Goal: Information Seeking & Learning: Learn about a topic

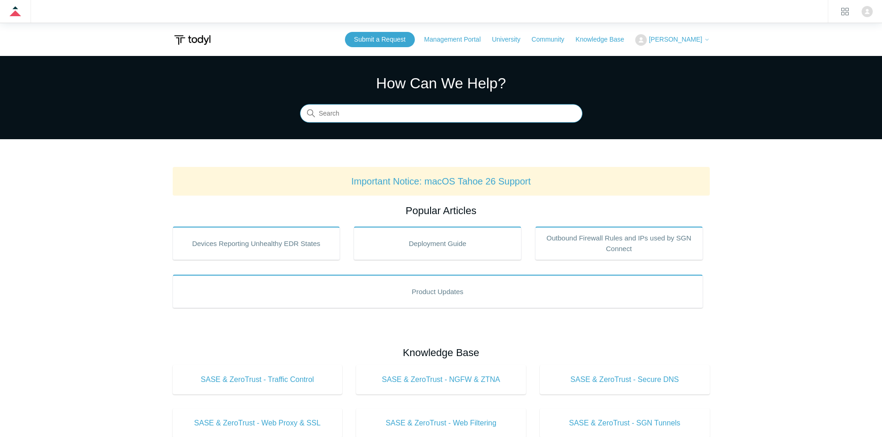
click at [376, 109] on input "Search" at bounding box center [441, 114] width 282 height 19
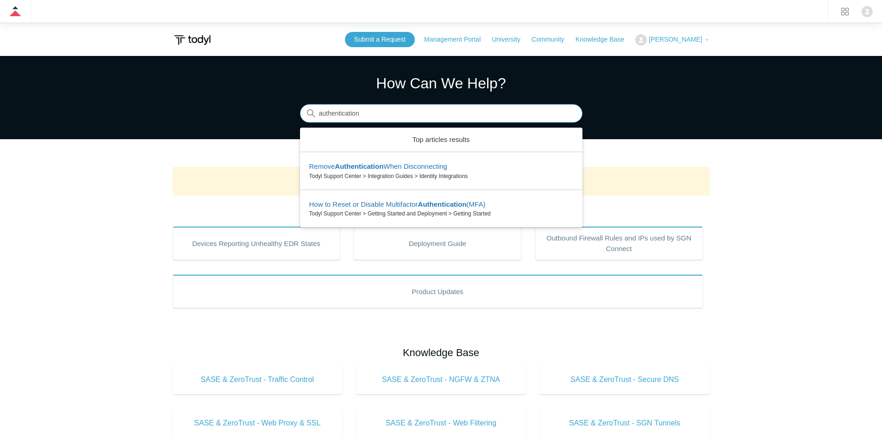
type input "authentication"
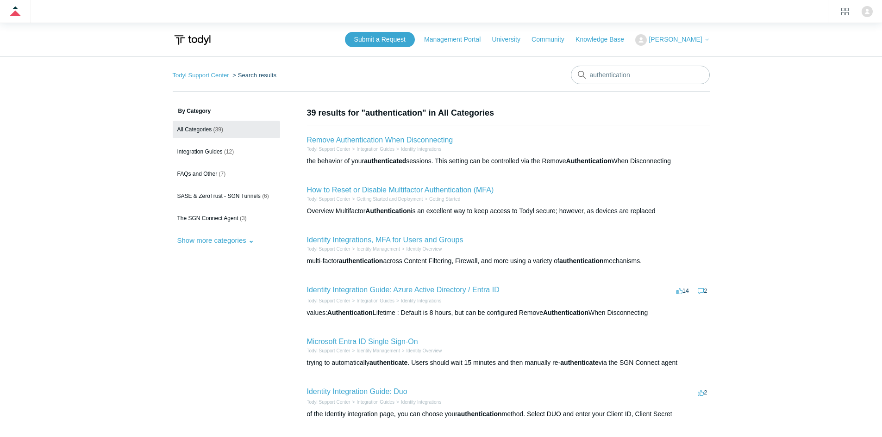
click at [383, 244] on link "Identity Integrations, MFA for Users and Groups" at bounding box center [385, 240] width 156 height 8
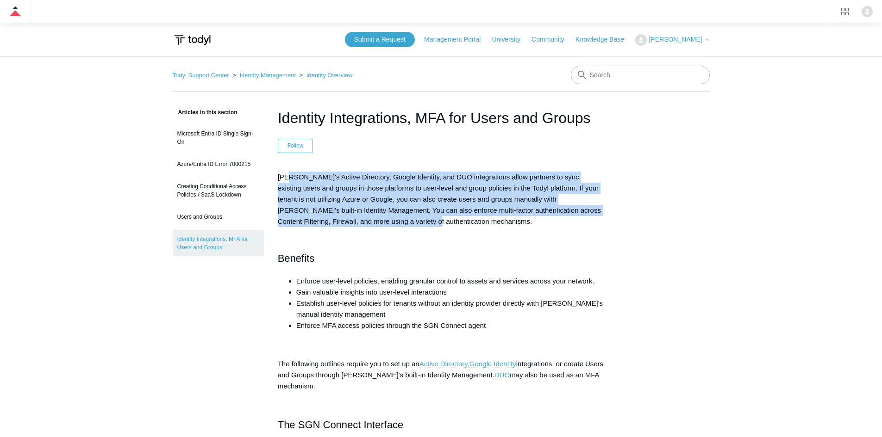
drag, startPoint x: 290, startPoint y: 175, endPoint x: 417, endPoint y: 225, distance: 136.1
click at [399, 225] on span "Todyl's Active Directory, Google Identity, and DUO integrations allow partners …" at bounding box center [439, 199] width 323 height 52
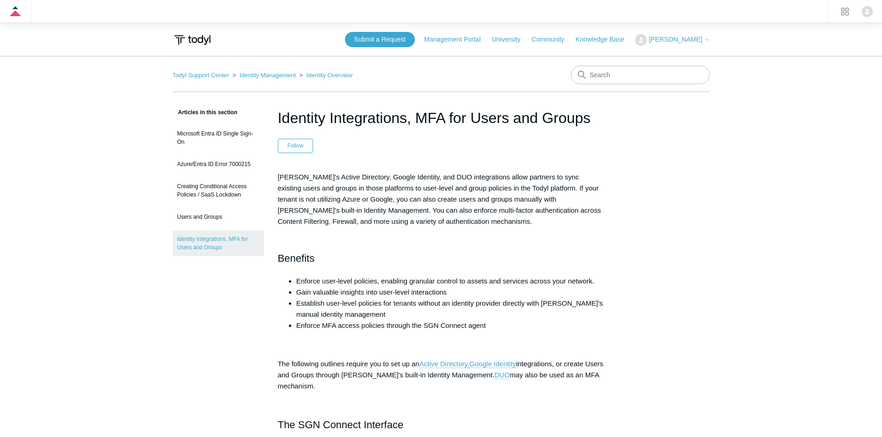
click at [417, 225] on span "Todyl's Active Directory, Google Identity, and DUO integrations allow partners …" at bounding box center [439, 199] width 323 height 52
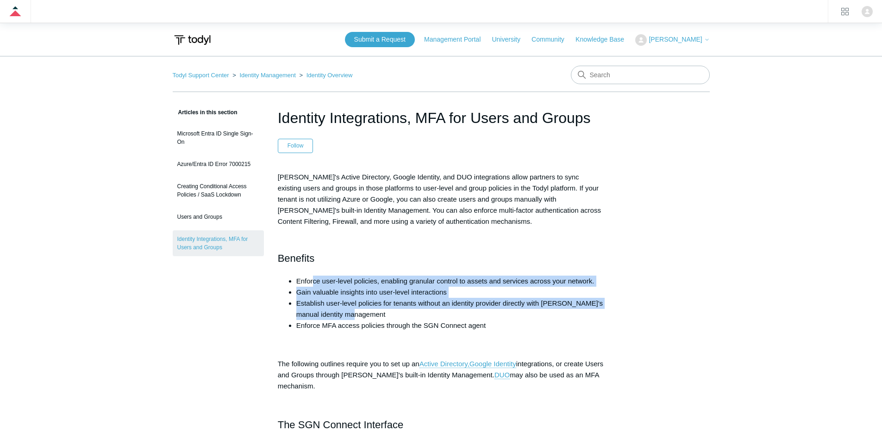
drag, startPoint x: 313, startPoint y: 280, endPoint x: 455, endPoint y: 315, distance: 146.8
click at [454, 315] on ul "Enforce user-level policies, enabling granular control to assets and services a…" at bounding box center [445, 304] width 317 height 56
click at [455, 315] on li "Establish user-level policies for tenants without an identity provider directly…" at bounding box center [450, 309] width 308 height 22
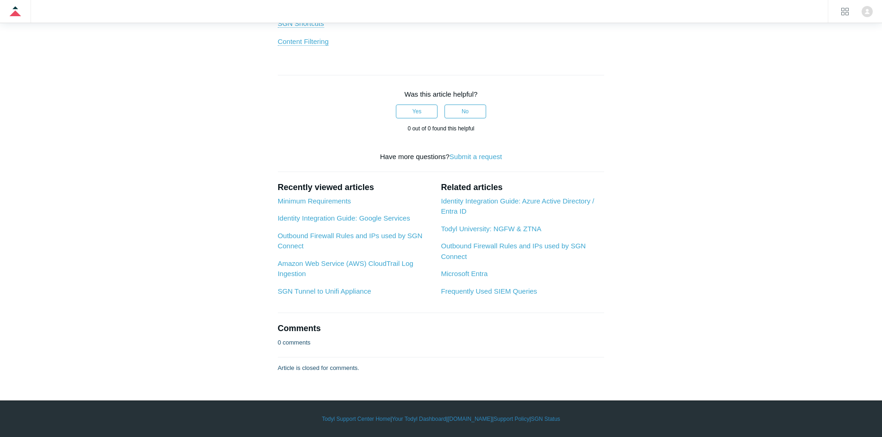
scroll to position [1018, 0]
drag, startPoint x: 357, startPoint y: 183, endPoint x: 265, endPoint y: 63, distance: 151.4
drag, startPoint x: 265, startPoint y: 63, endPoint x: 365, endPoint y: 176, distance: 150.5
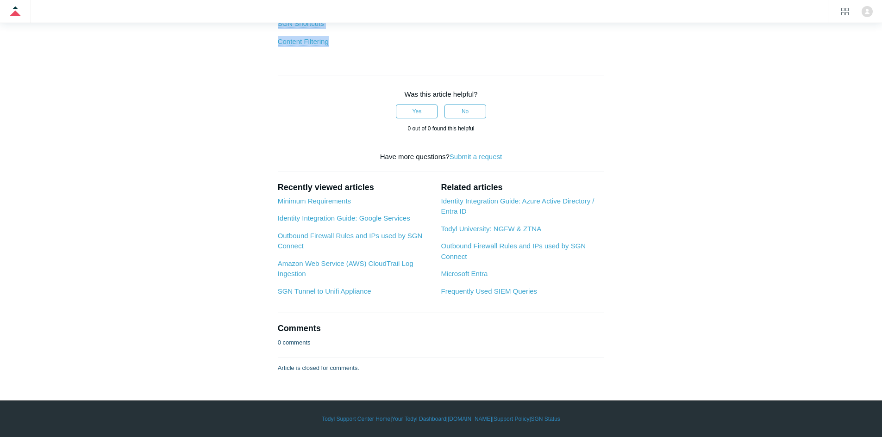
drag, startPoint x: 365, startPoint y: 176, endPoint x: 257, endPoint y: 57, distance: 160.5
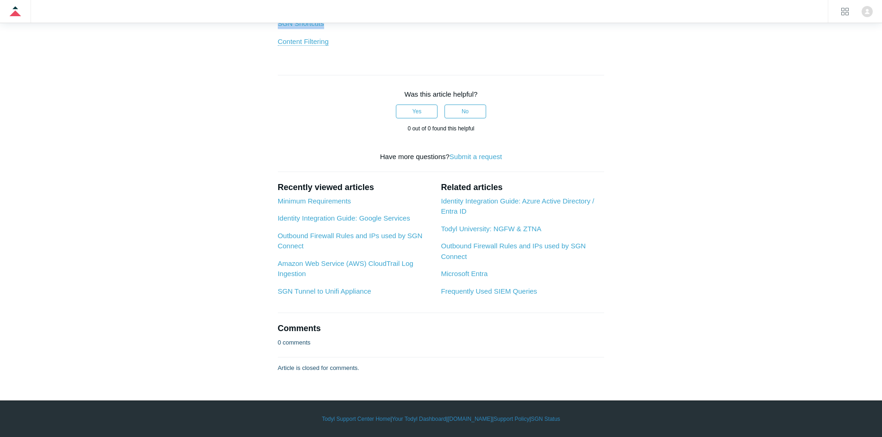
drag, startPoint x: 255, startPoint y: 73, endPoint x: 390, endPoint y: 159, distance: 159.6
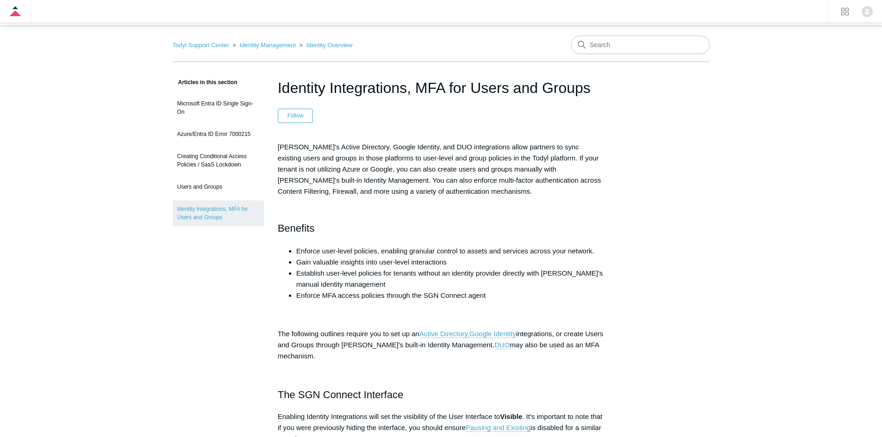
scroll to position [0, 0]
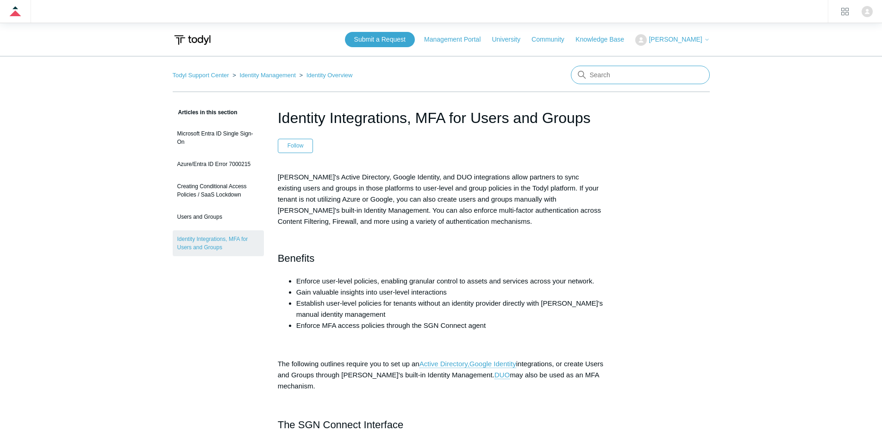
click at [628, 71] on input "Search" at bounding box center [640, 75] width 139 height 19
type input "authentication timeout"
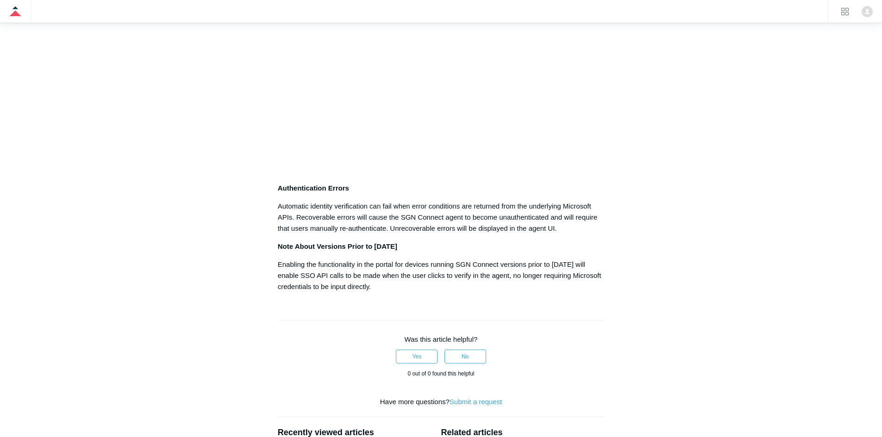
scroll to position [740, 0]
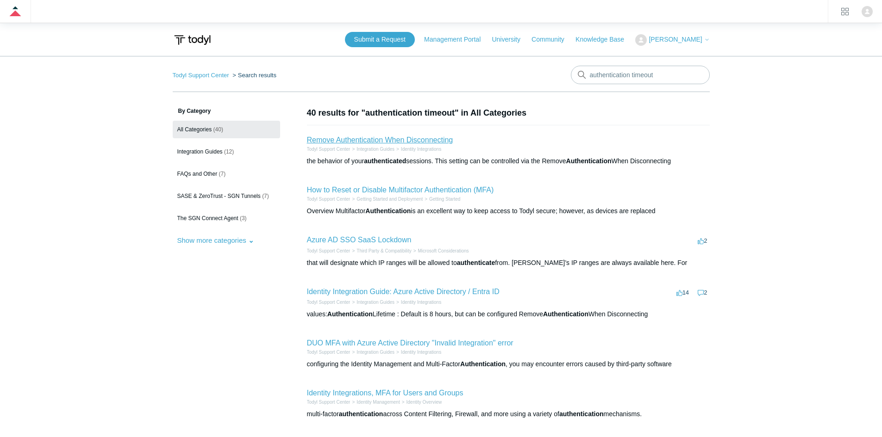
click at [411, 141] on link "Remove Authentication When Disconnecting" at bounding box center [380, 140] width 146 height 8
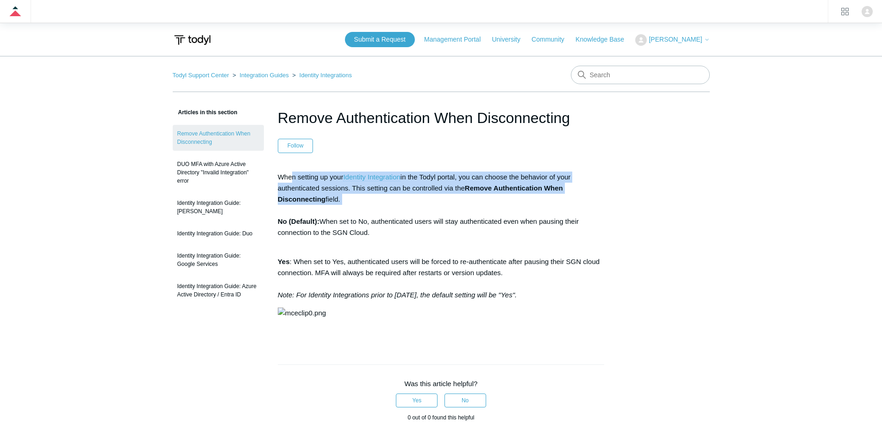
drag, startPoint x: 292, startPoint y: 182, endPoint x: 369, endPoint y: 216, distance: 83.9
click at [366, 211] on p "When setting up your Identity Integration in the Todyl portal, you can choose t…" at bounding box center [441, 205] width 327 height 67
drag, startPoint x: 369, startPoint y: 216, endPoint x: 364, endPoint y: 223, distance: 8.7
click at [369, 216] on p "When setting up your Identity Integration in the Todyl portal, you can choose t…" at bounding box center [441, 205] width 327 height 67
drag, startPoint x: 370, startPoint y: 231, endPoint x: 360, endPoint y: 226, distance: 11.0
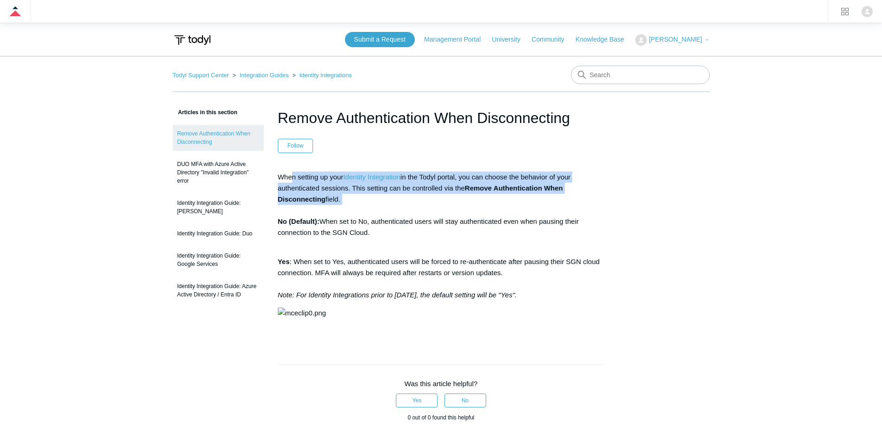
click at [361, 228] on p "When setting up your Identity Integration in the Todyl portal, you can choose t…" at bounding box center [441, 205] width 327 height 67
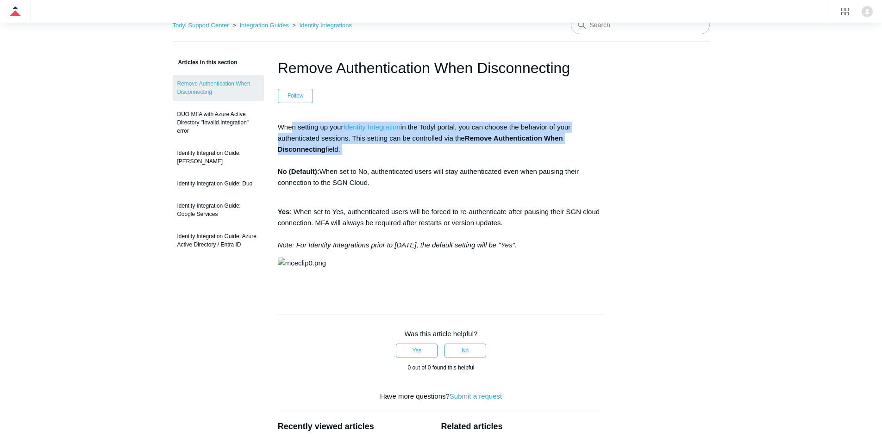
scroll to position [46, 0]
